Goal: Check status: Check status

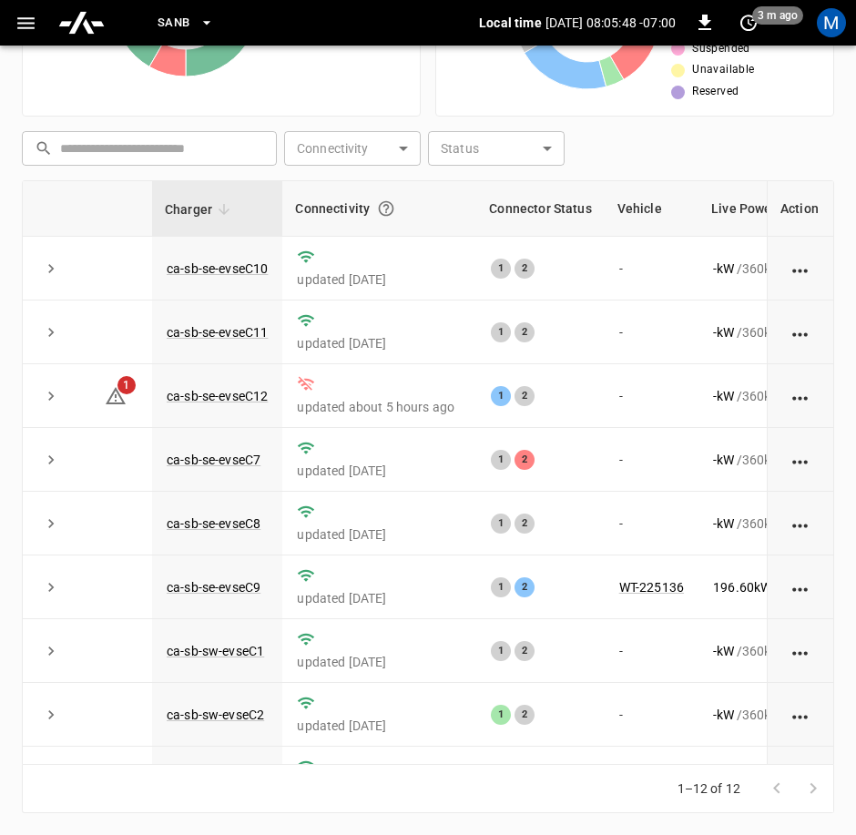
scroll to position [260, 181]
